Goal: Transaction & Acquisition: Book appointment/travel/reservation

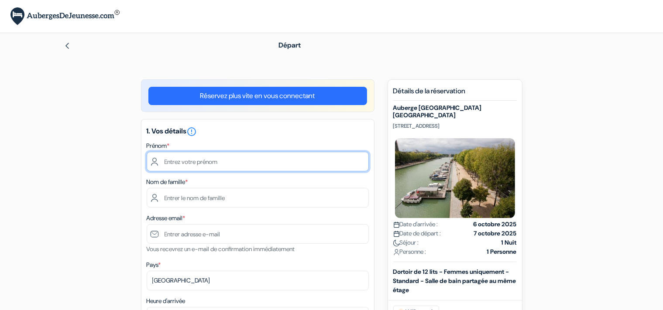
click at [236, 158] on input "text" at bounding box center [258, 162] width 222 height 20
type input "m"
type input "[PERSON_NAME]"
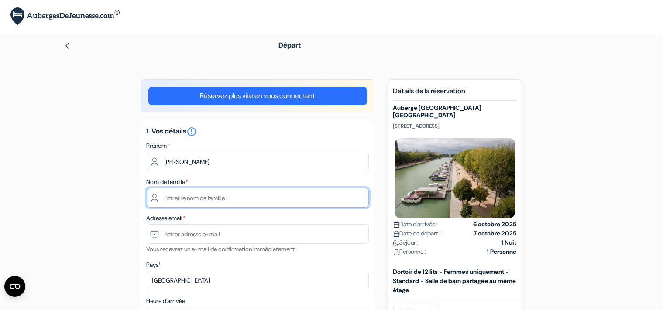
click at [212, 196] on input "text" at bounding box center [258, 198] width 222 height 20
type input "[PERSON_NAME]"
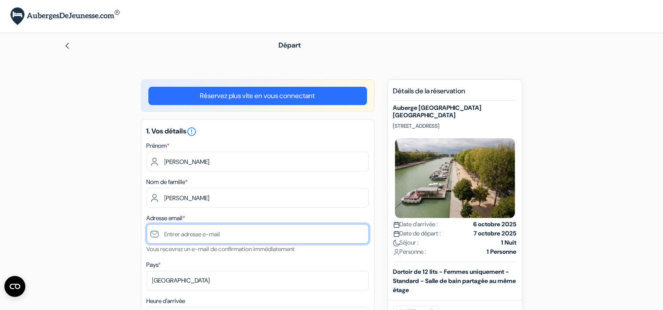
click at [228, 235] on input "text" at bounding box center [258, 234] width 222 height 20
click at [201, 233] on input "[EMAIL_ADDRESS][DOMAIN_NAME]" at bounding box center [258, 234] width 222 height 20
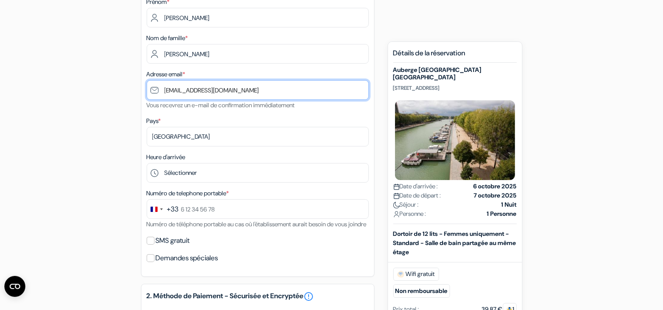
scroll to position [184, 0]
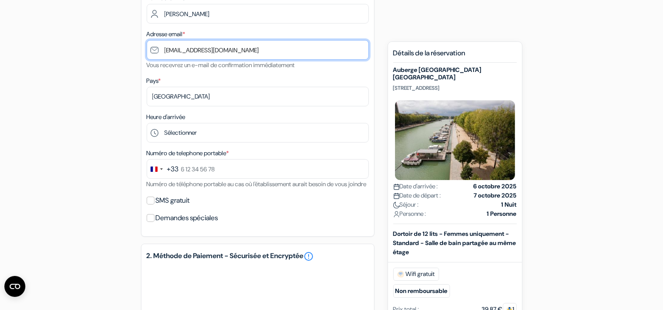
type input "[EMAIL_ADDRESS][DOMAIN_NAME]"
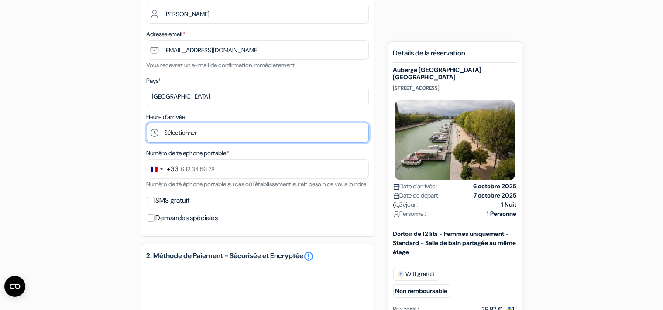
click at [147, 123] on select "Sélectionner 1:00 2:00 3:00 4:00 5:00 6:00 7:00 8:00 9:00 10:00 11:00 12:00 13:…" at bounding box center [258, 133] width 222 height 20
select select "8"
click option "8:00" at bounding box center [0, 0] width 0 height 0
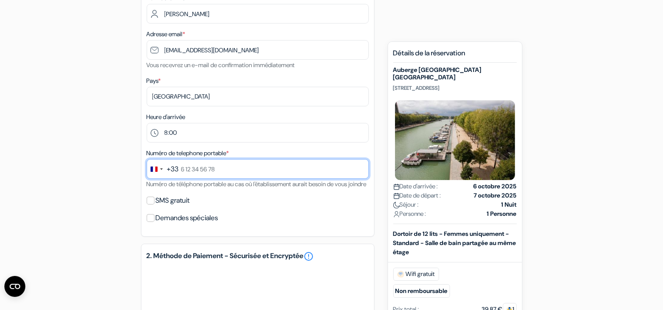
drag, startPoint x: 243, startPoint y: 169, endPoint x: 153, endPoint y: 166, distance: 90.8
click at [153, 166] on input "text" at bounding box center [258, 169] width 222 height 20
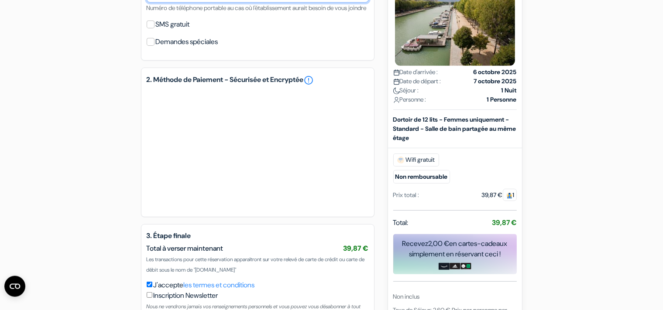
scroll to position [337, 0]
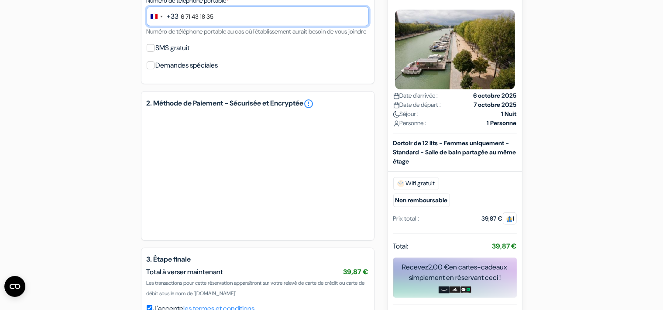
type input "6 71 43 18 35"
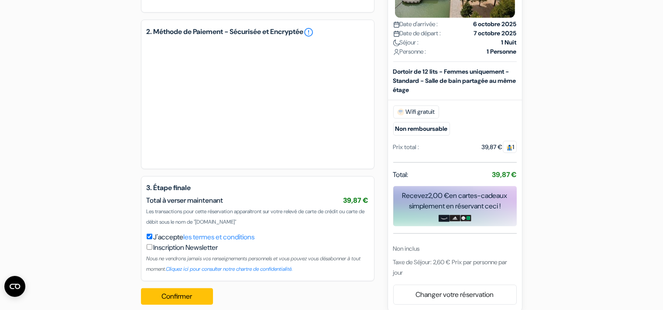
scroll to position [429, 0]
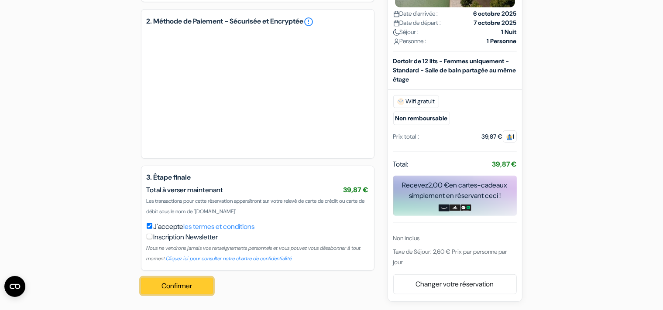
click at [179, 287] on button "Confirmer Loading..." at bounding box center [177, 286] width 72 height 17
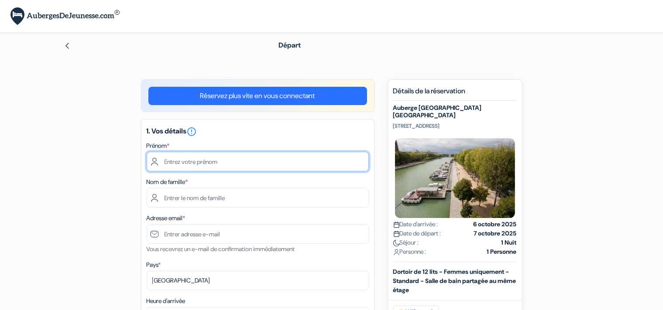
click at [282, 155] on input "text" at bounding box center [258, 162] width 222 height 20
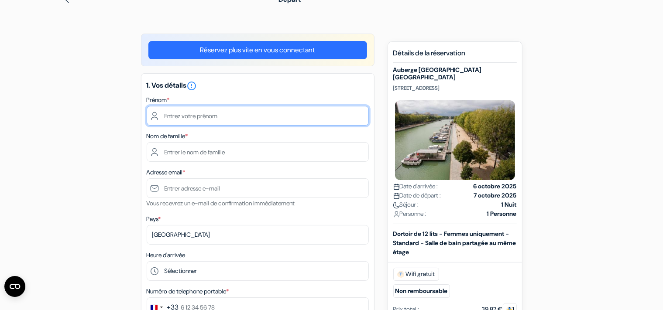
scroll to position [138, 0]
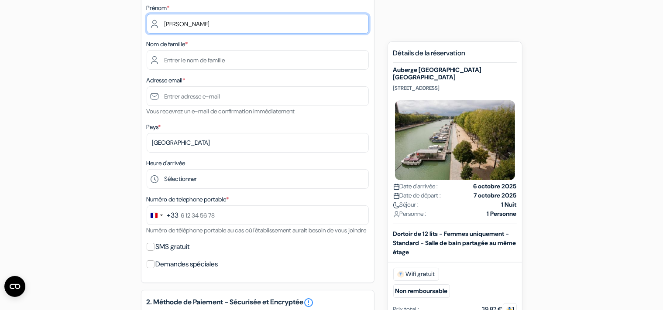
type input "[PERSON_NAME]"
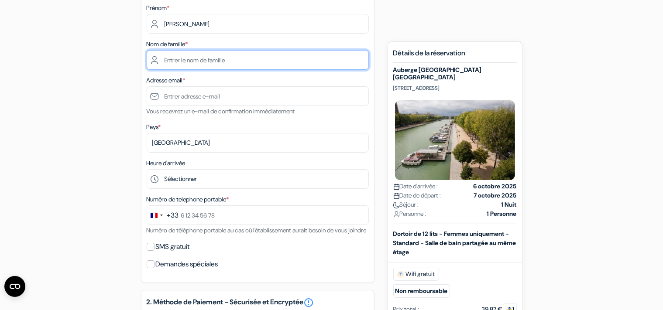
click at [236, 62] on input "text" at bounding box center [258, 60] width 222 height 20
type input "[PERSON_NAME]"
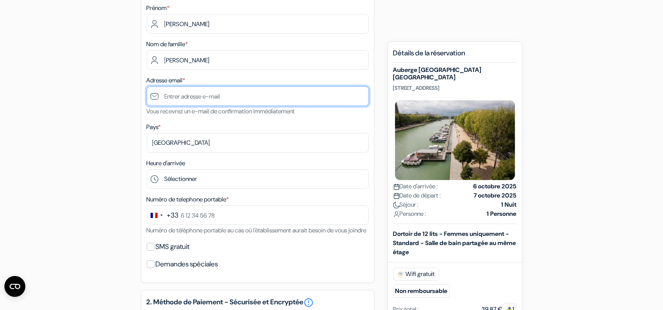
click at [254, 97] on input "text" at bounding box center [258, 96] width 222 height 20
type input "[EMAIL_ADDRESS][DOMAIN_NAME]"
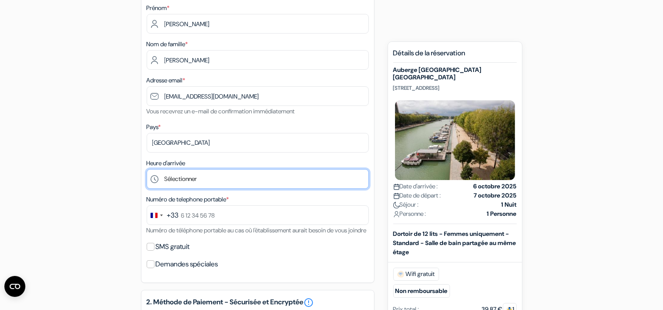
click at [147, 169] on select "Sélectionner 1:00 2:00 3:00 4:00 5:00 6:00 7:00 8:00 9:00 10:00 11:00 12:00 13:…" at bounding box center [258, 179] width 222 height 20
select select "9"
click option "9:00" at bounding box center [0, 0] width 0 height 0
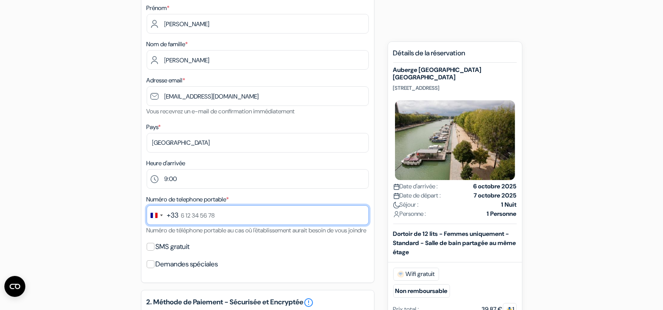
click at [242, 217] on input "text" at bounding box center [258, 215] width 222 height 20
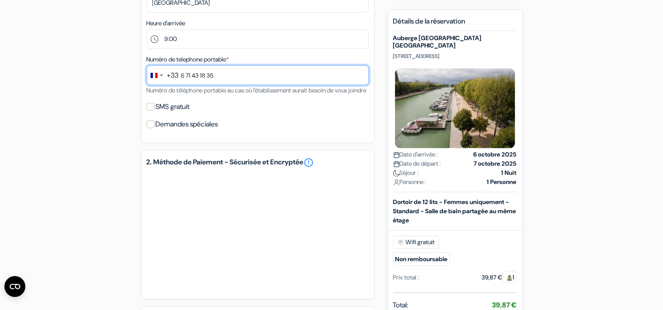
scroll to position [322, 0]
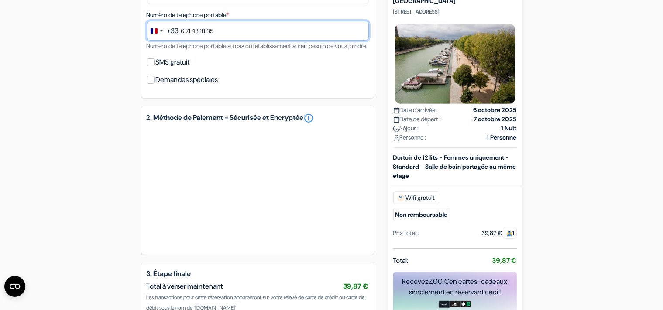
type input "6 71 43 18 35"
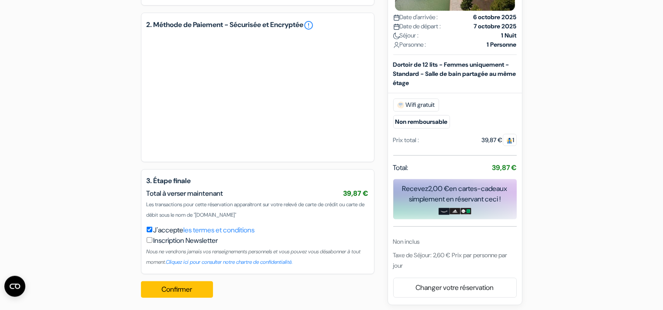
scroll to position [429, 0]
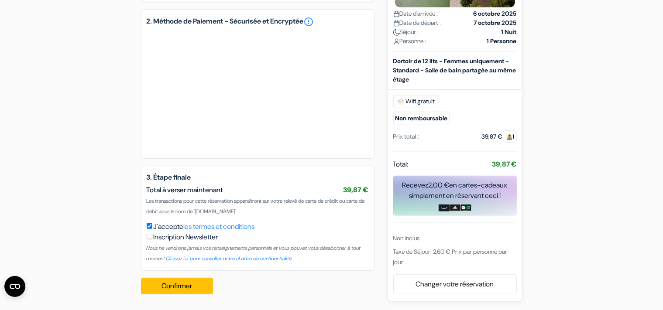
click at [308, 221] on div "3. Étape finale Total à verser maintenant 39,87 € Non inclus J'accepte" at bounding box center [257, 218] width 233 height 105
click at [178, 287] on button "Confirmer Loading..." at bounding box center [177, 286] width 72 height 17
